Goal: Task Accomplishment & Management: Manage account settings

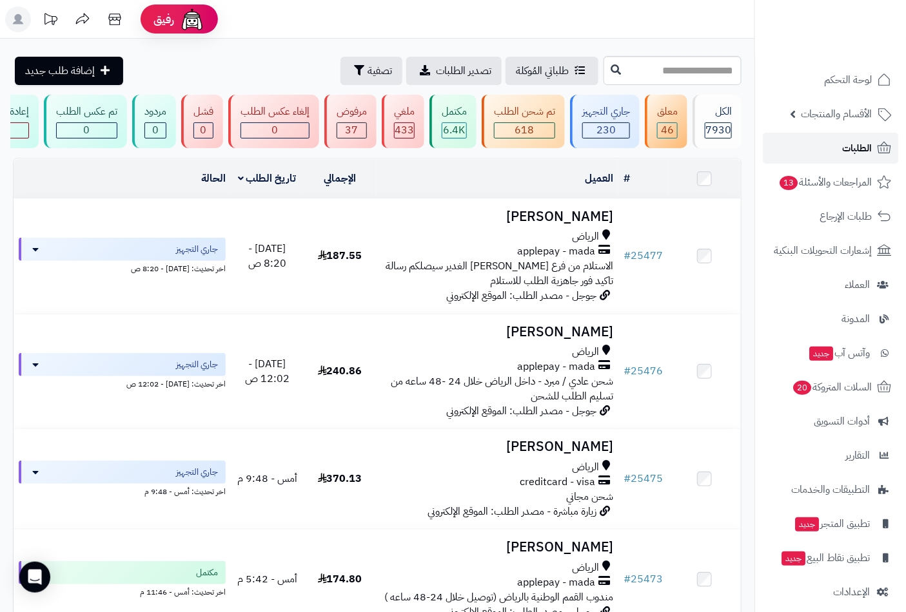
click at [841, 138] on link "الطلبات" at bounding box center [830, 148] width 135 height 31
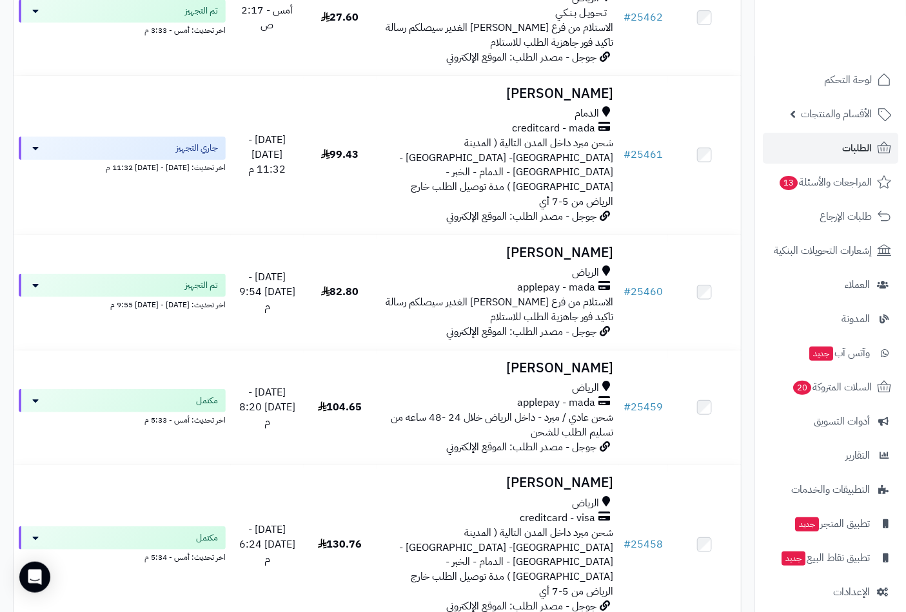
scroll to position [2142, 0]
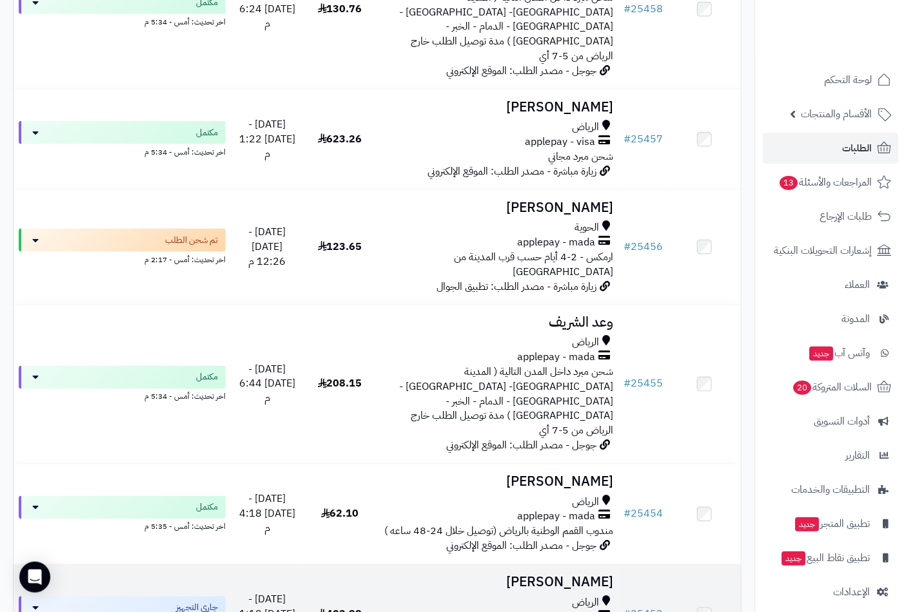
click at [585, 576] on h3 "[PERSON_NAME]" at bounding box center [498, 583] width 232 height 15
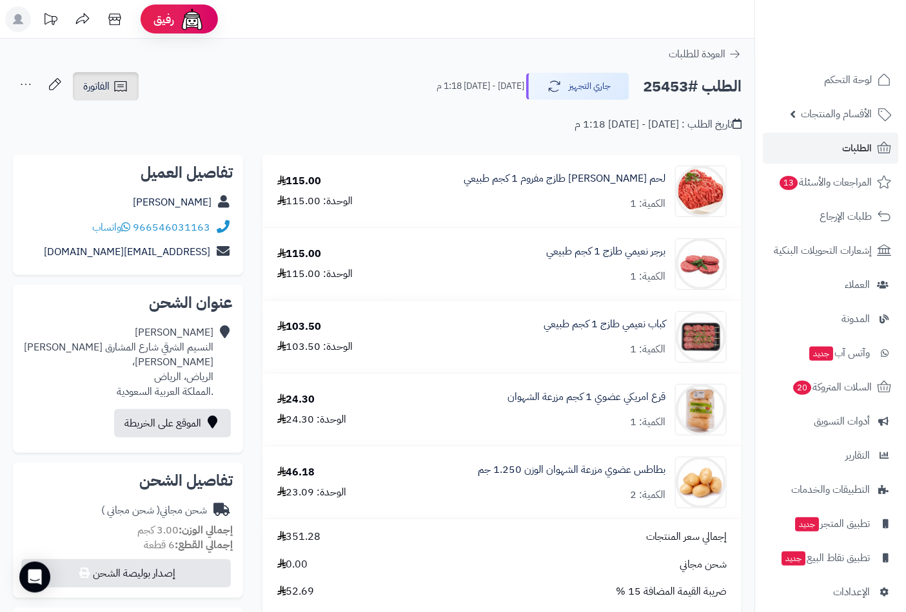
click at [106, 80] on span "الفاتورة" at bounding box center [96, 86] width 26 height 15
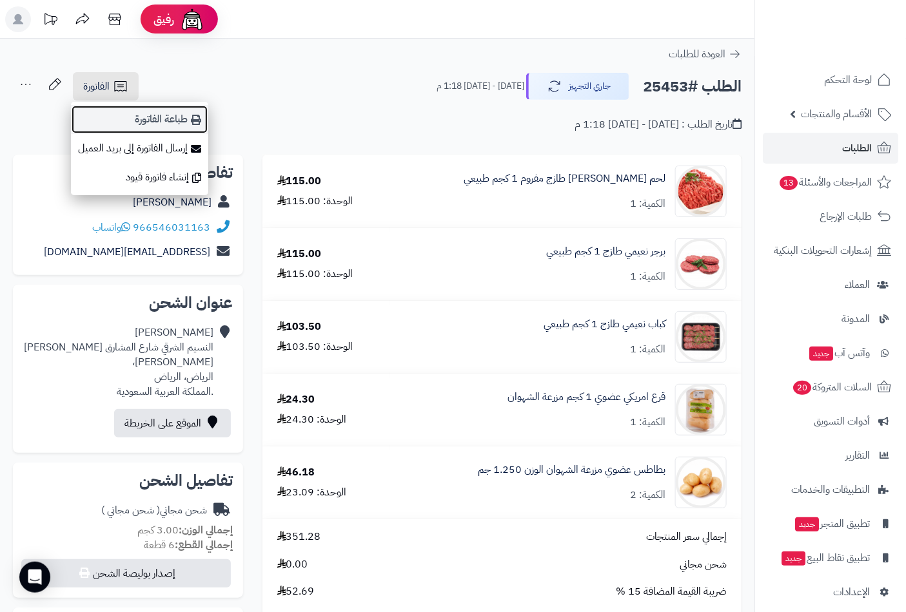
click at [175, 121] on link "طباعة الفاتورة" at bounding box center [139, 119] width 137 height 29
